Goal: Task Accomplishment & Management: Manage account settings

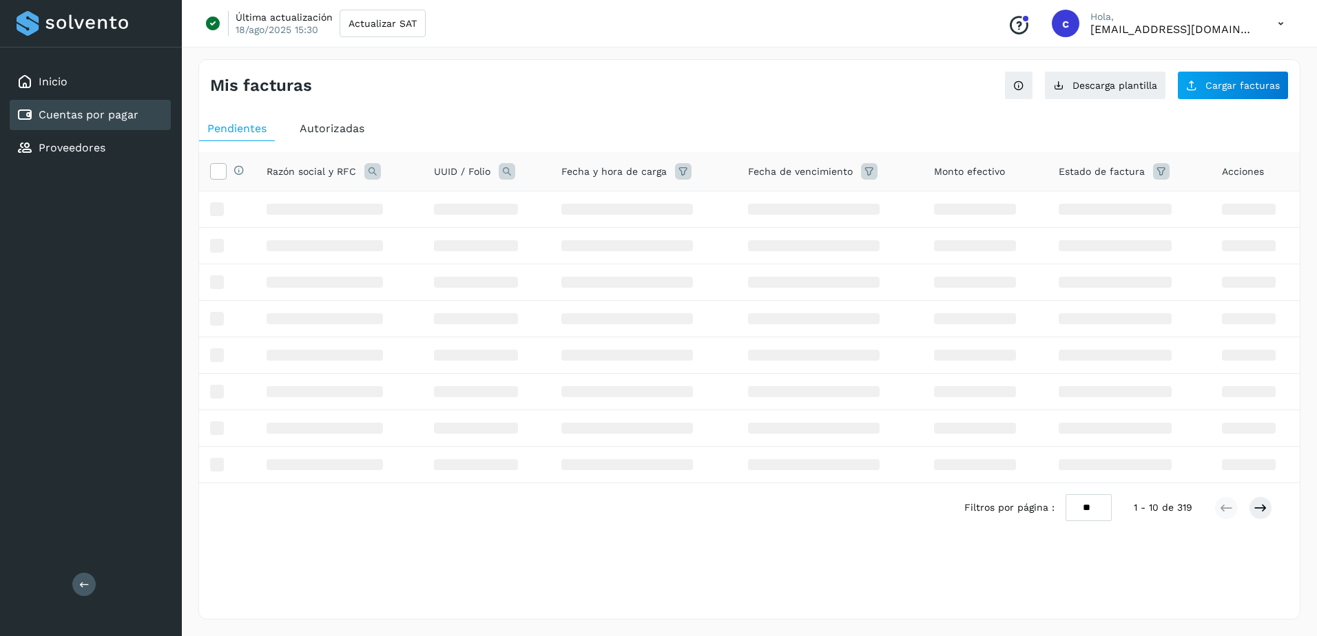
click at [85, 110] on link "Cuentas por pagar" at bounding box center [89, 114] width 100 height 13
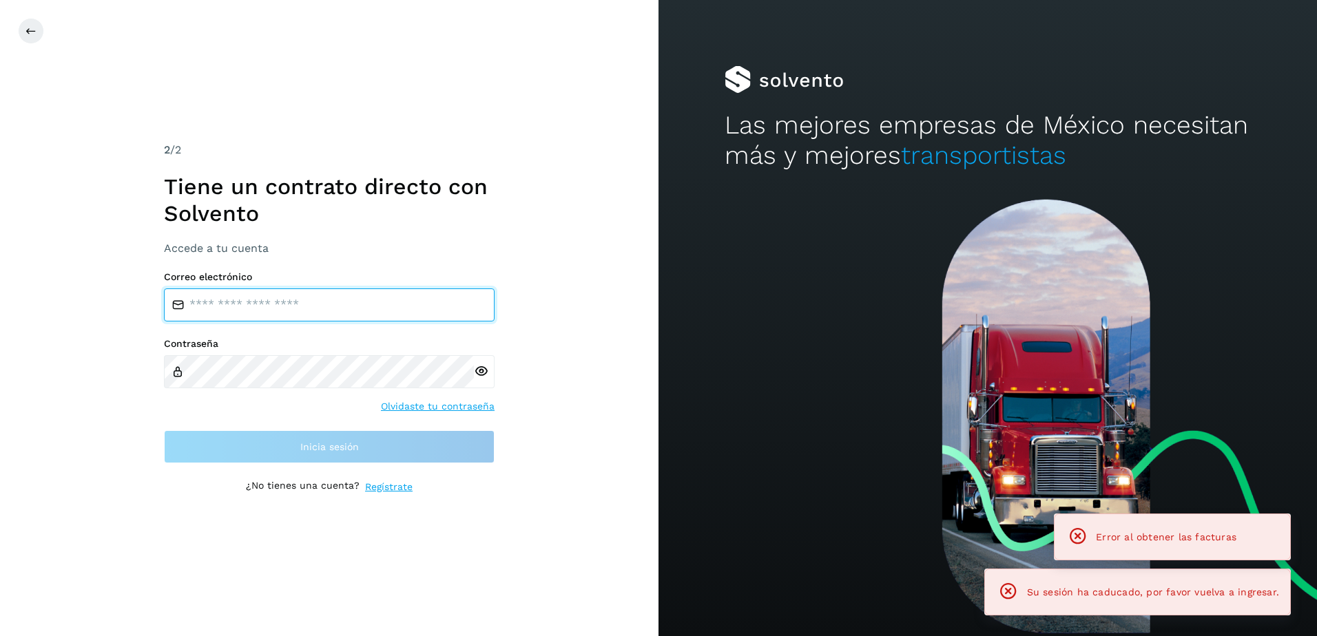
type input "**********"
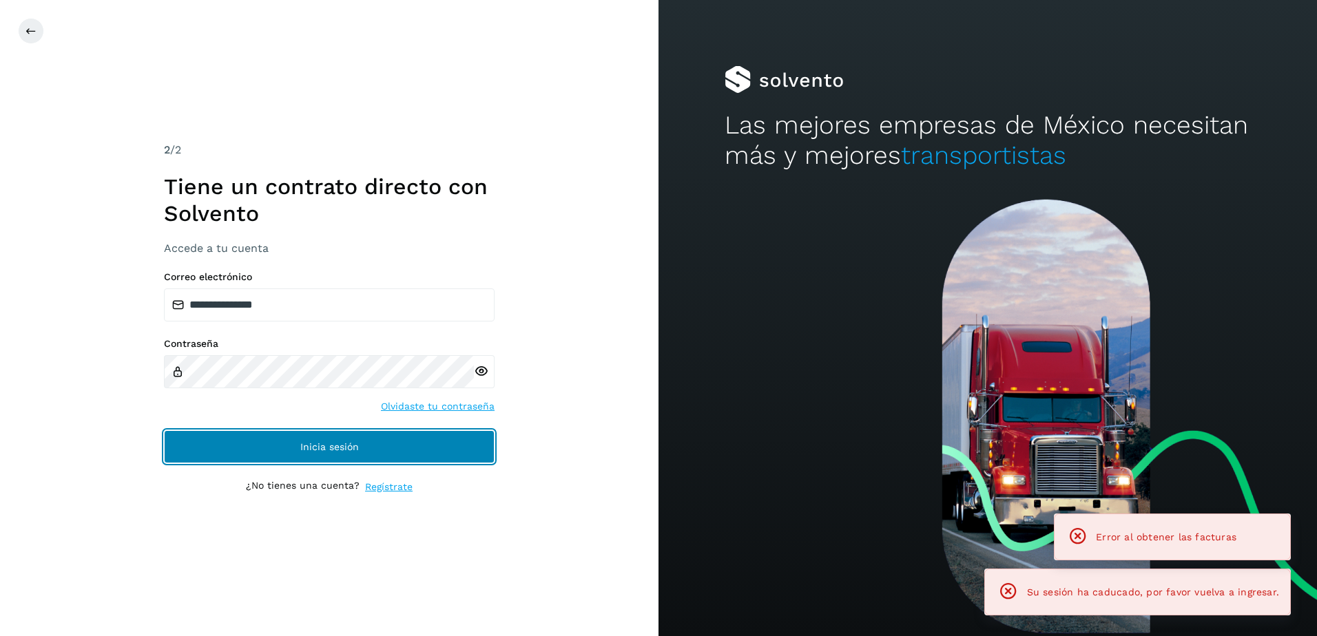
click at [322, 435] on button "Inicia sesión" at bounding box center [329, 446] width 331 height 33
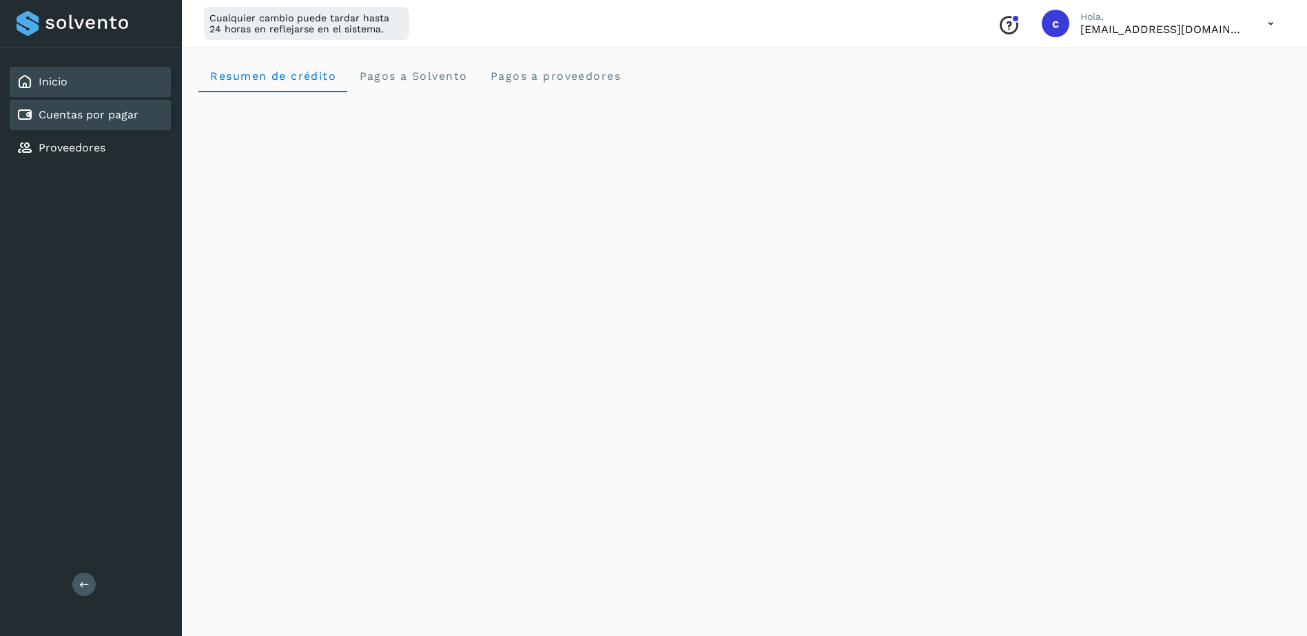
click at [65, 119] on link "Cuentas por pagar" at bounding box center [89, 114] width 100 height 13
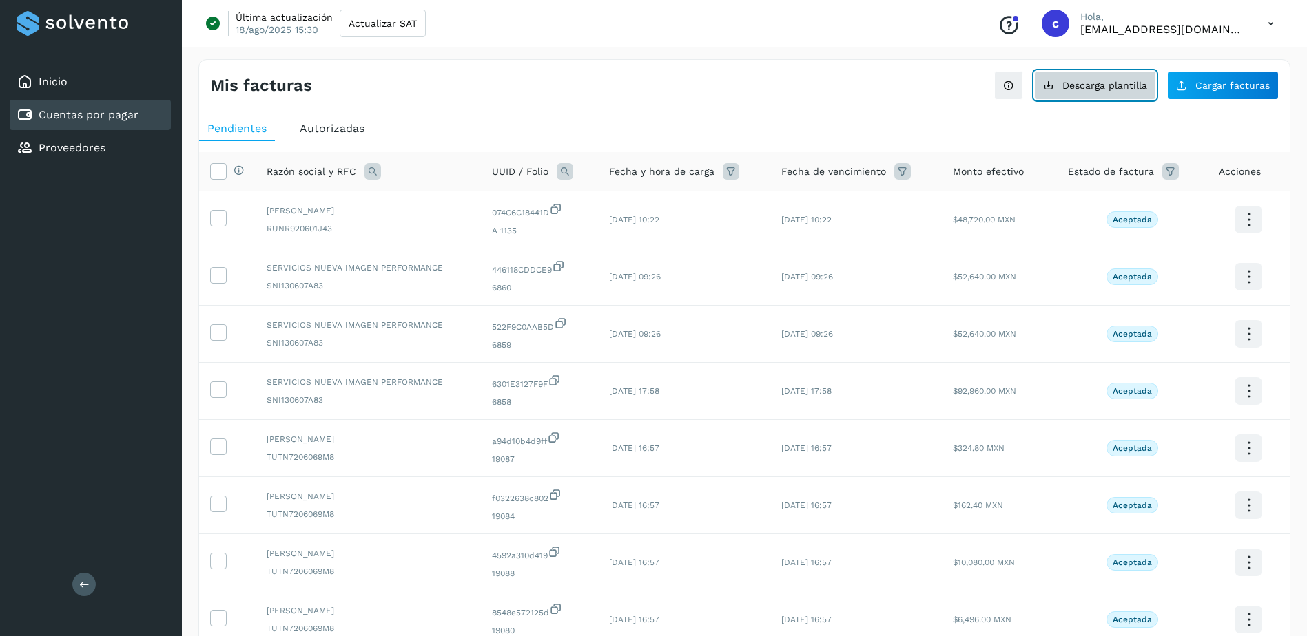
click at [1121, 84] on span "Descarga plantilla" at bounding box center [1104, 86] width 85 height 10
click at [1240, 74] on button "Cargar facturas" at bounding box center [1223, 85] width 112 height 29
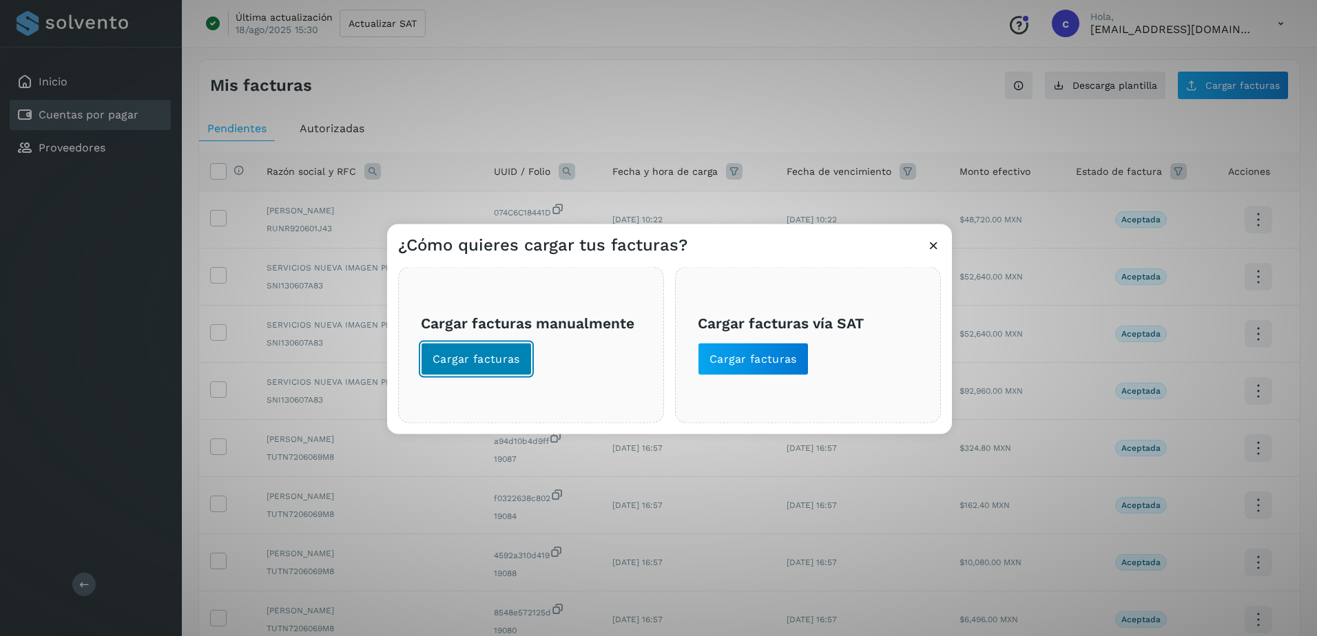
click at [468, 354] on span "Cargar facturas" at bounding box center [476, 359] width 87 height 15
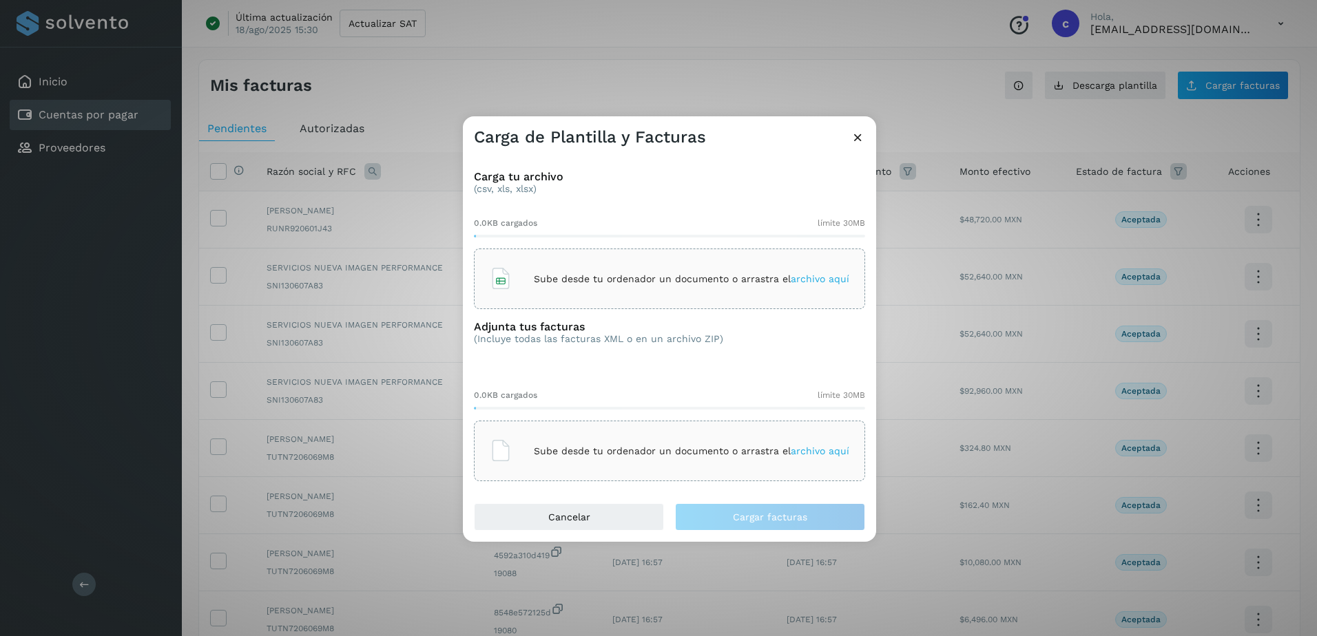
click at [506, 262] on div "Sube desde tu ordenador un documento o arrastra el archivo aquí" at bounding box center [670, 278] width 360 height 37
click at [628, 437] on div "Sube desde tu ordenador un documento o arrastra el archivo aquí" at bounding box center [670, 451] width 360 height 37
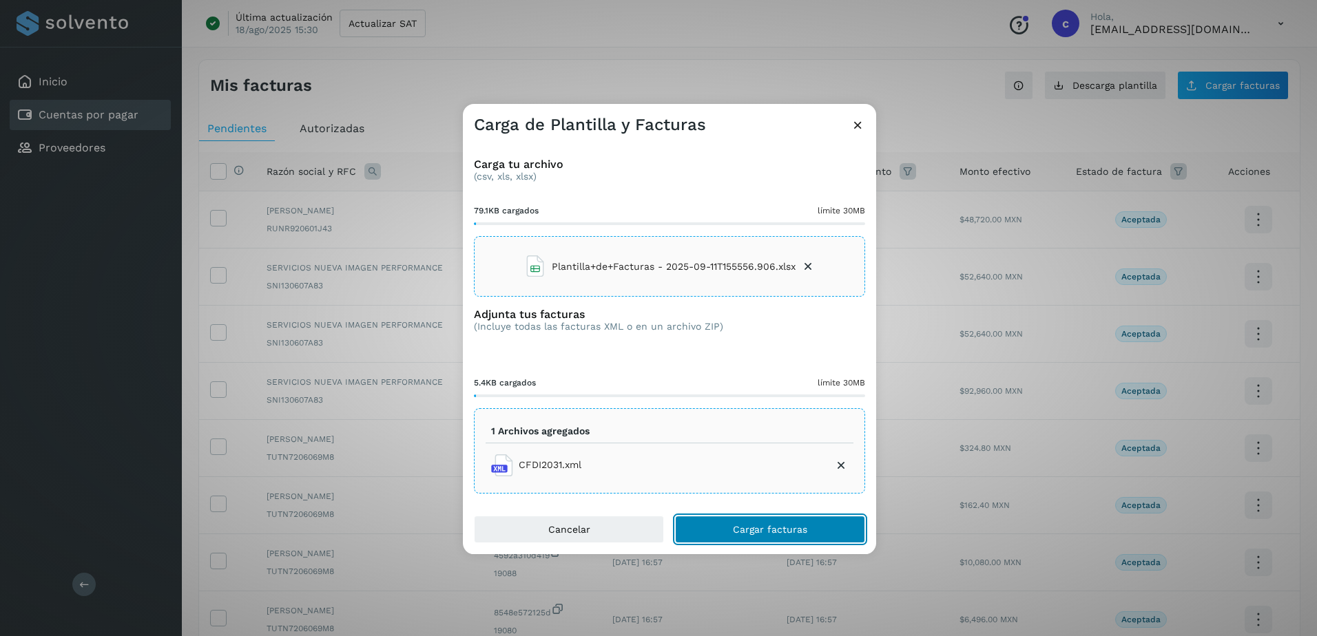
click at [794, 522] on button "Cargar facturas" at bounding box center [770, 530] width 190 height 28
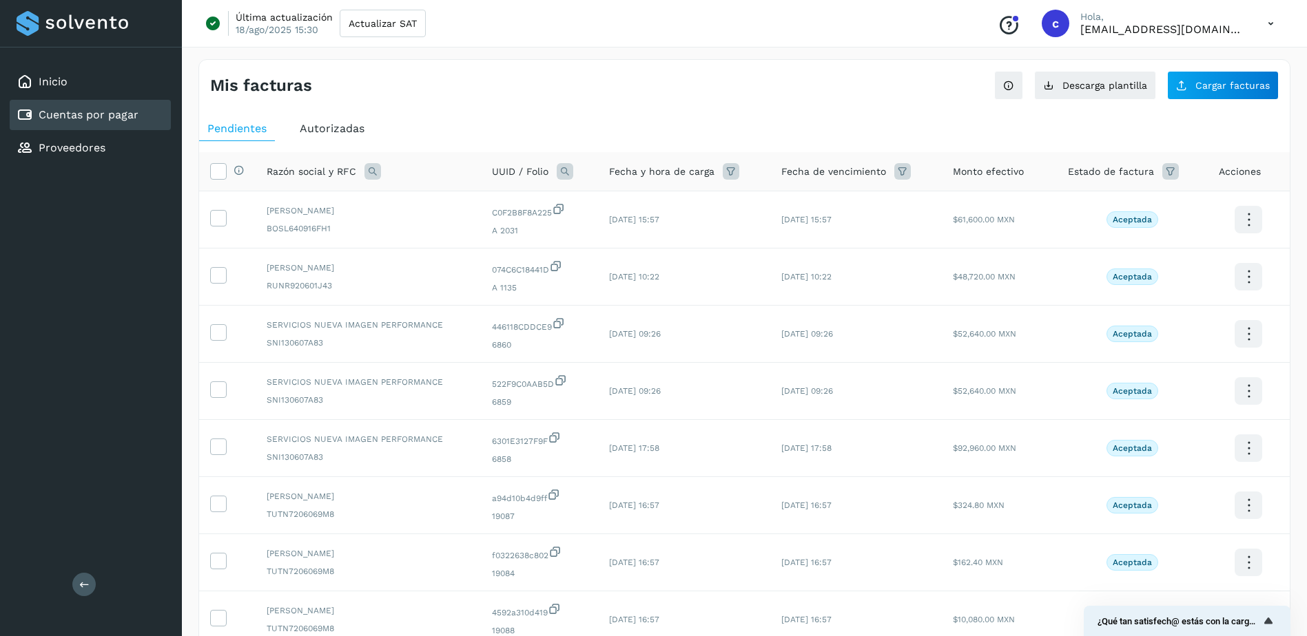
click at [138, 121] on div "Cuentas por pagar" at bounding box center [90, 115] width 161 height 30
click at [567, 174] on icon at bounding box center [565, 171] width 17 height 17
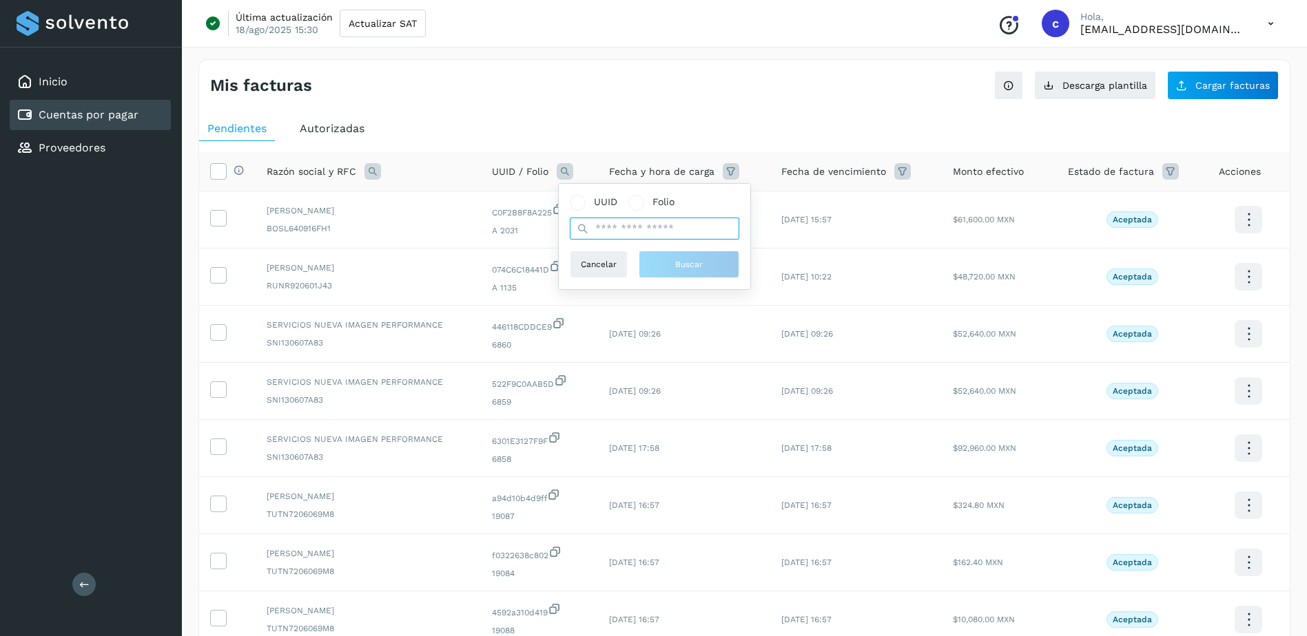
click at [659, 225] on input "text" at bounding box center [654, 229] width 169 height 22
paste input "**********"
type input "**********"
click at [661, 260] on button "Buscar" at bounding box center [695, 265] width 101 height 28
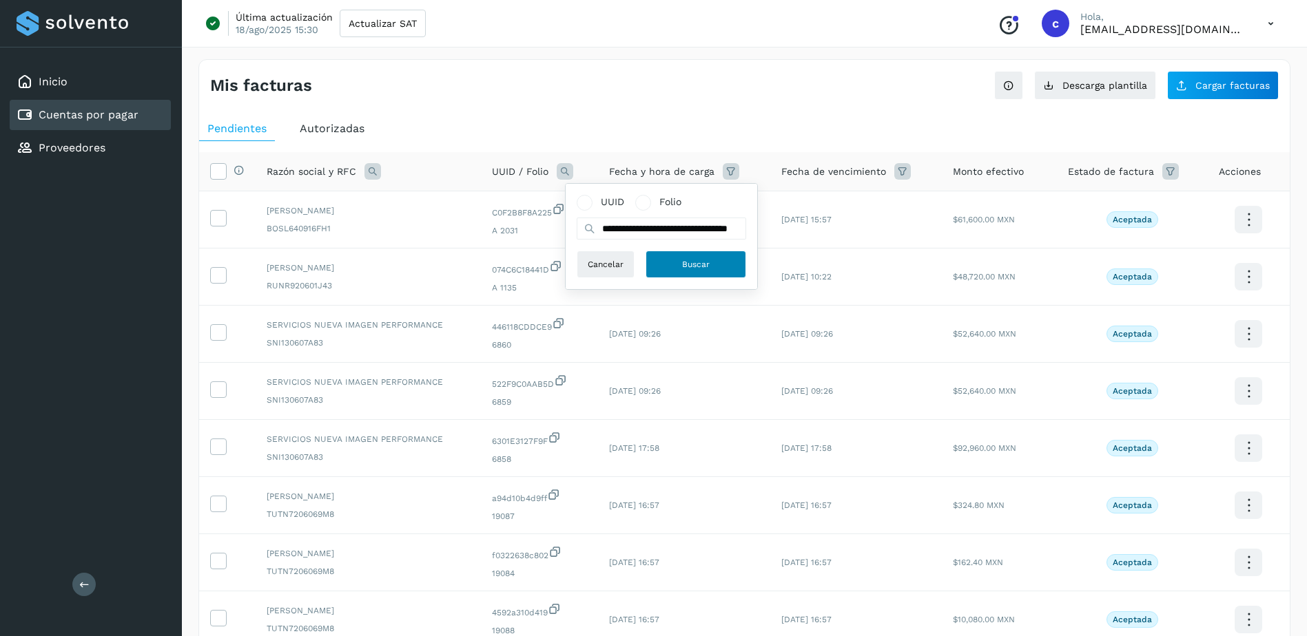
scroll to position [0, 0]
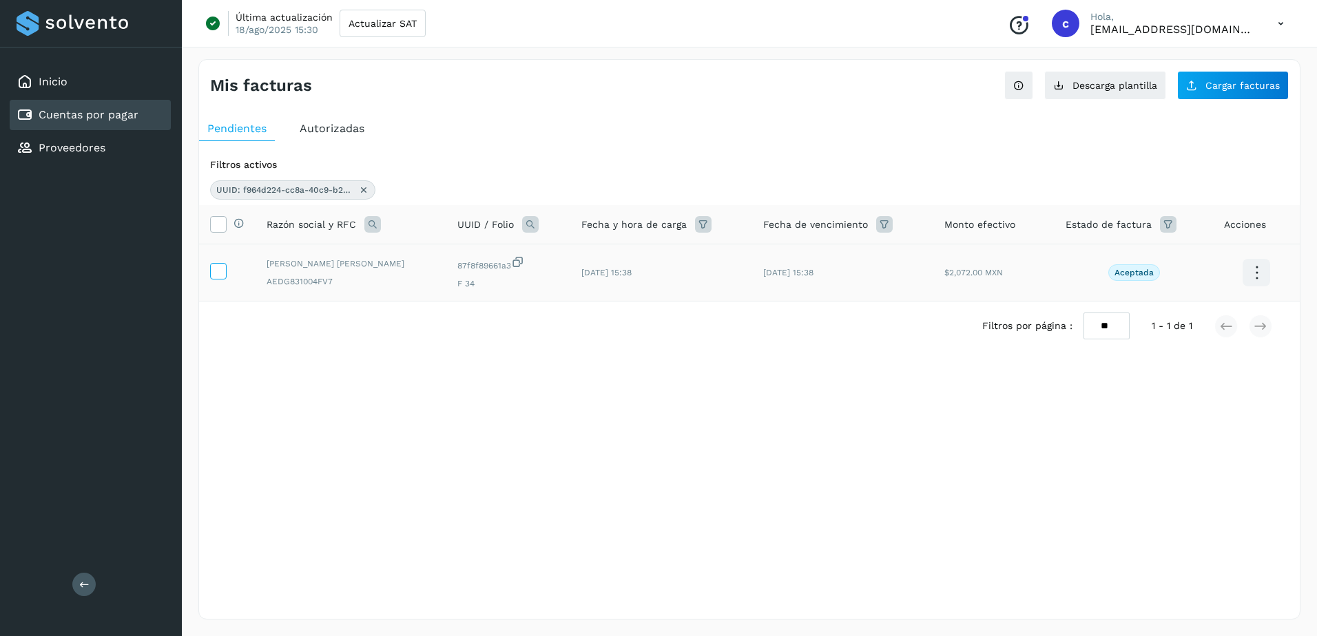
click at [219, 278] on span at bounding box center [218, 274] width 14 height 10
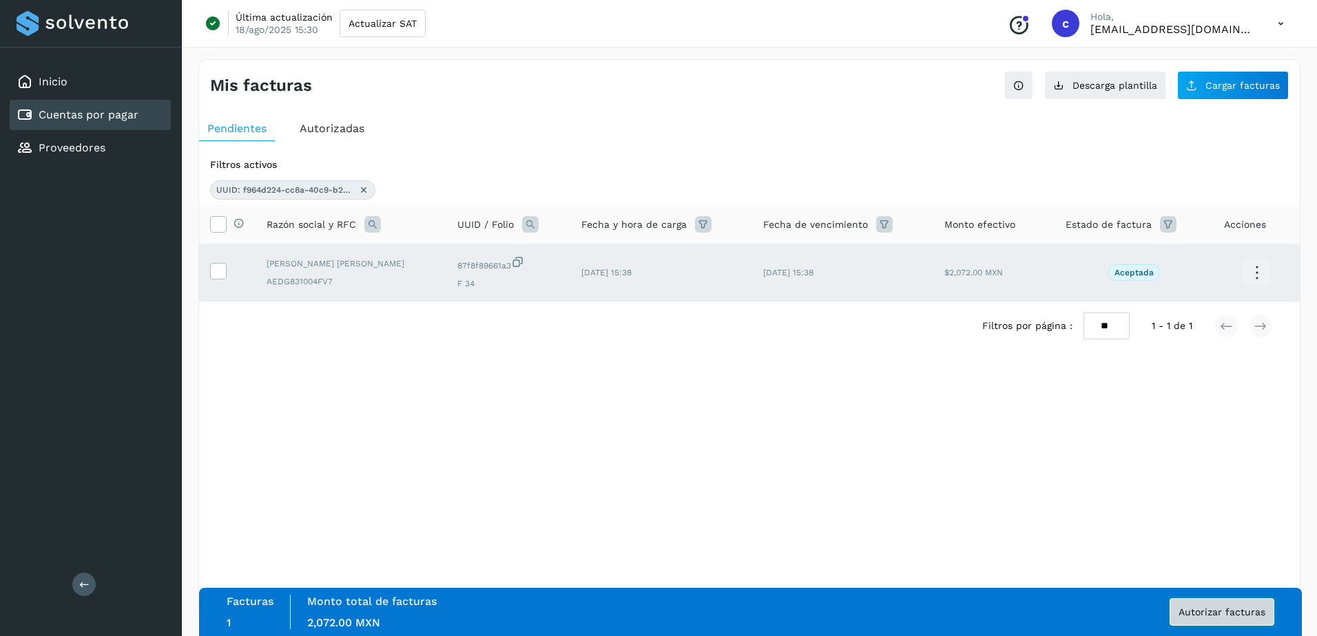
click at [1214, 620] on button "Autorizar facturas" at bounding box center [1222, 613] width 105 height 28
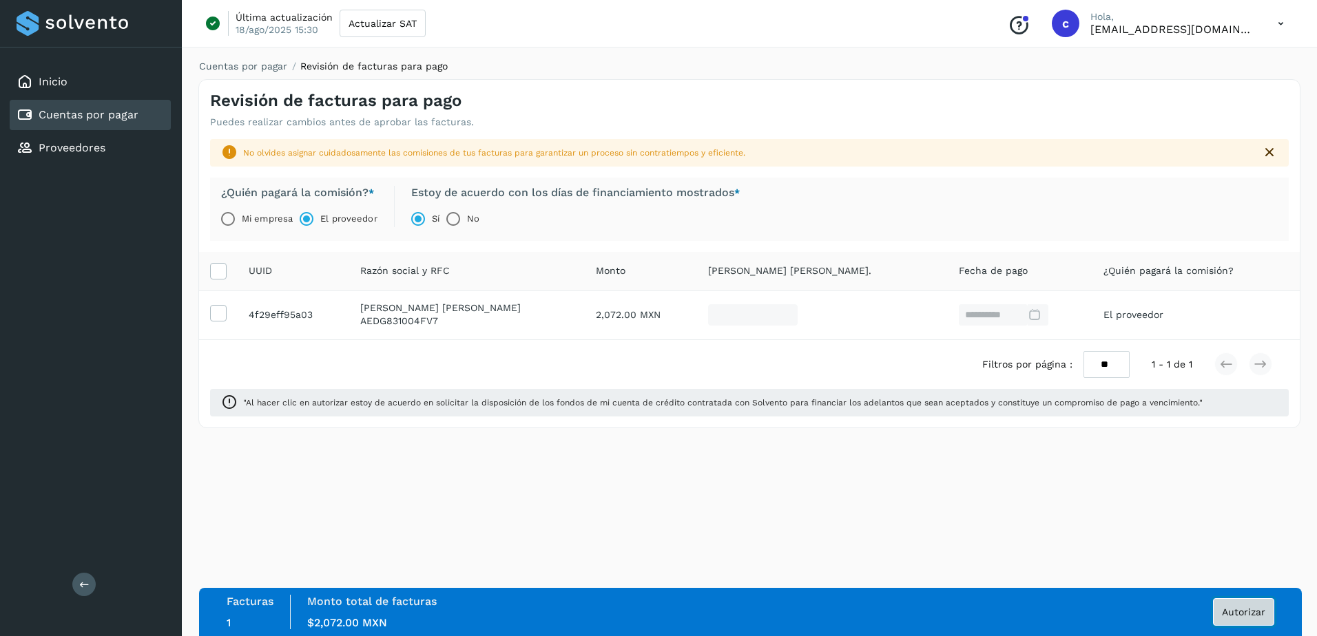
click at [1230, 604] on button "Autorizar" at bounding box center [1243, 613] width 61 height 28
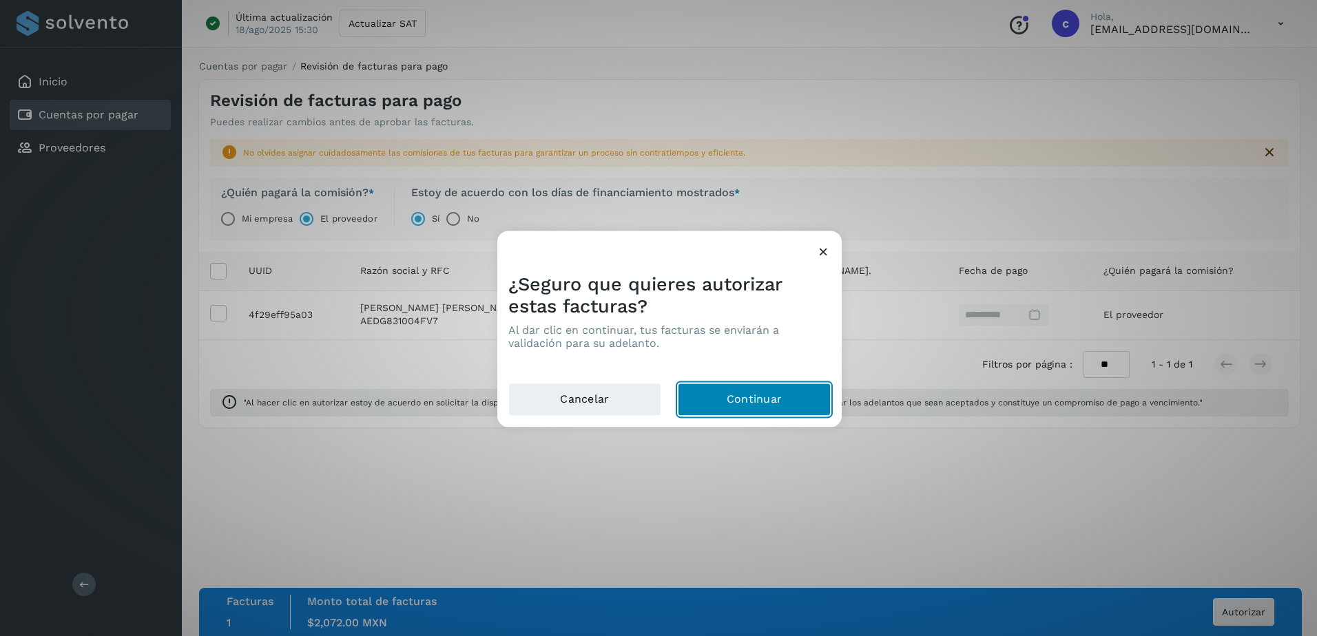
click at [709, 411] on button "Continuar" at bounding box center [754, 400] width 153 height 33
